Goal: Obtain resource: Download file/media

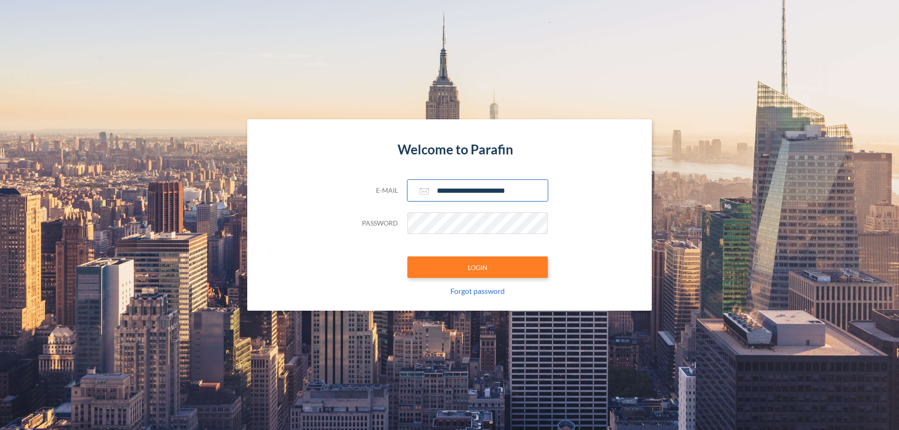
type input "**********"
click at [477, 267] on button "LOGIN" at bounding box center [477, 267] width 140 height 22
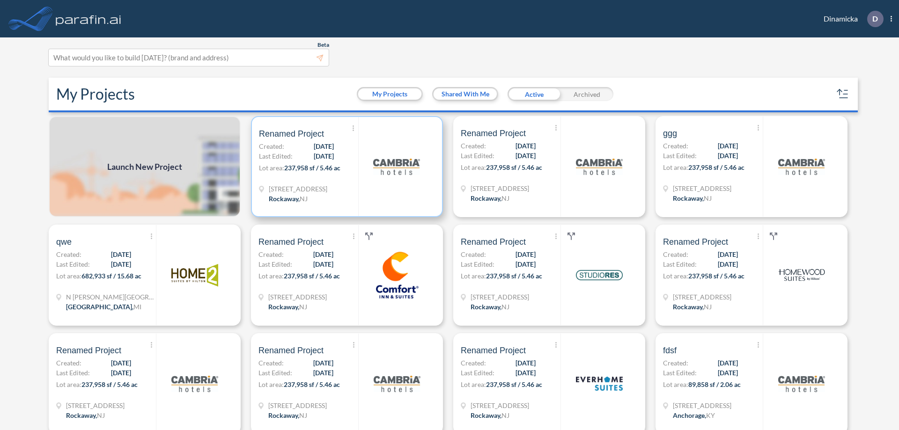
scroll to position [2, 0]
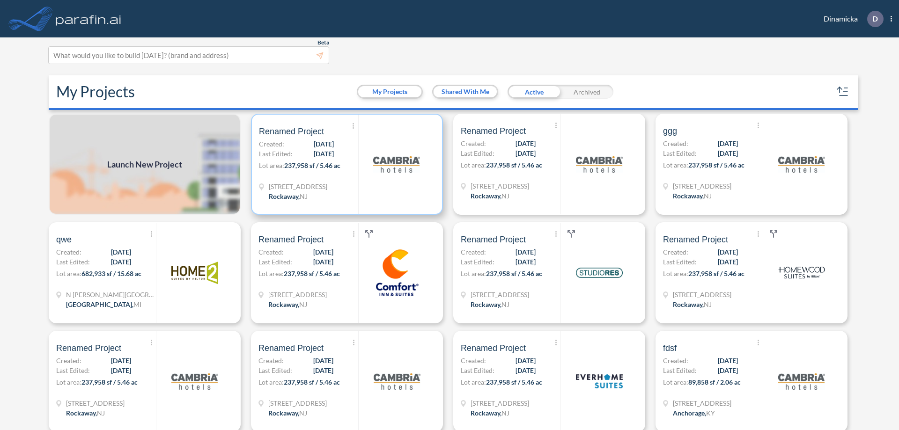
click at [345, 164] on p "Lot area: 237,958 sf / 5.46 ac" at bounding box center [308, 168] width 99 height 14
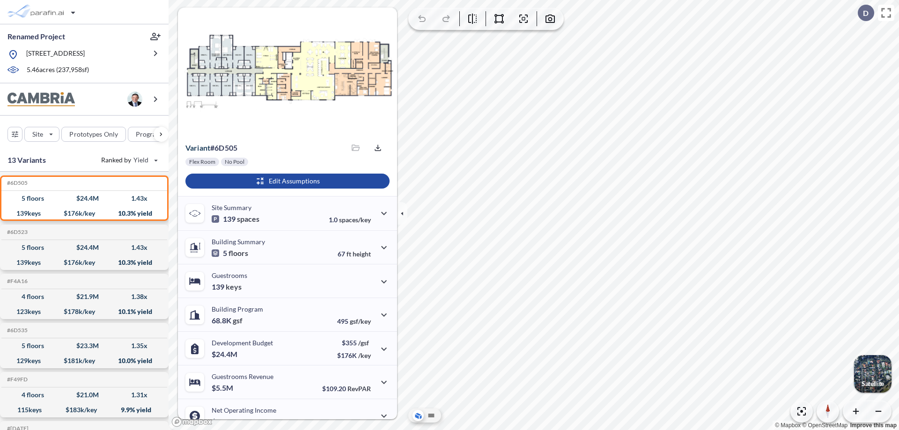
scroll to position [47, 0]
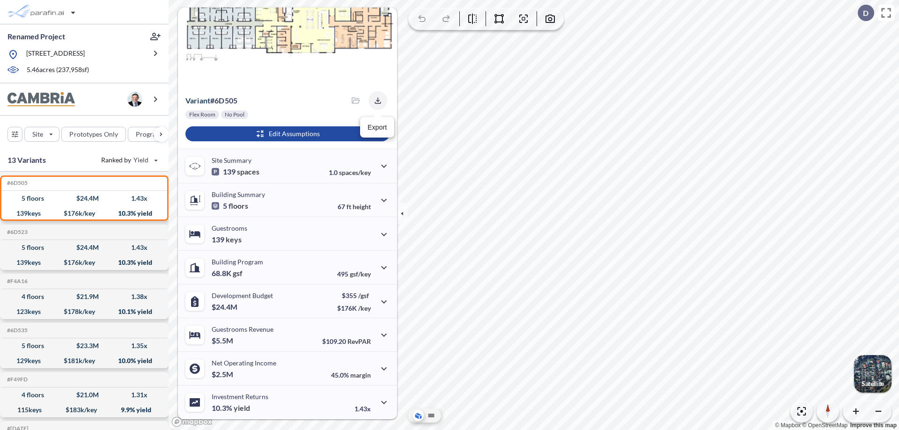
click at [375, 101] on icon "button" at bounding box center [377, 100] width 6 height 6
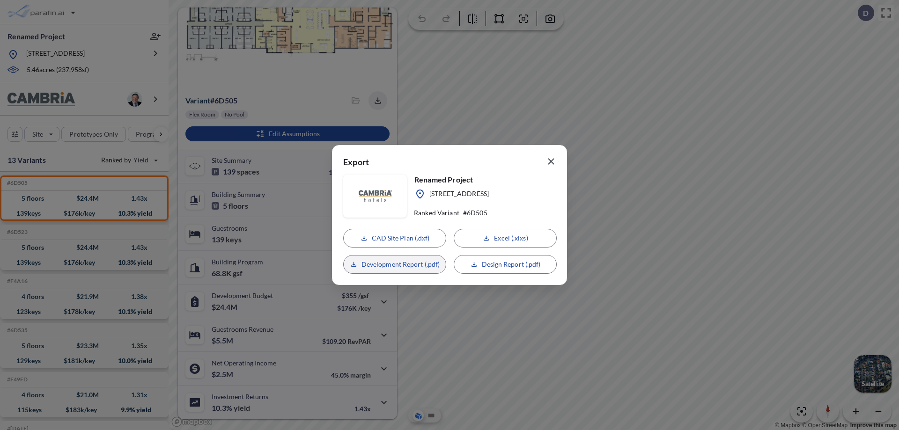
click at [395, 264] on p "Development Report (.pdf)" at bounding box center [400, 264] width 79 height 9
